Goal: Task Accomplishment & Management: Manage account settings

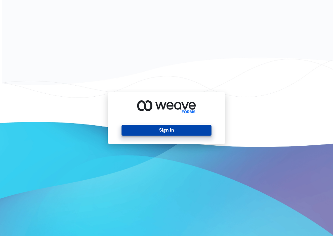
click at [158, 131] on button "Sign In" at bounding box center [166, 130] width 90 height 11
